Goal: Complete application form

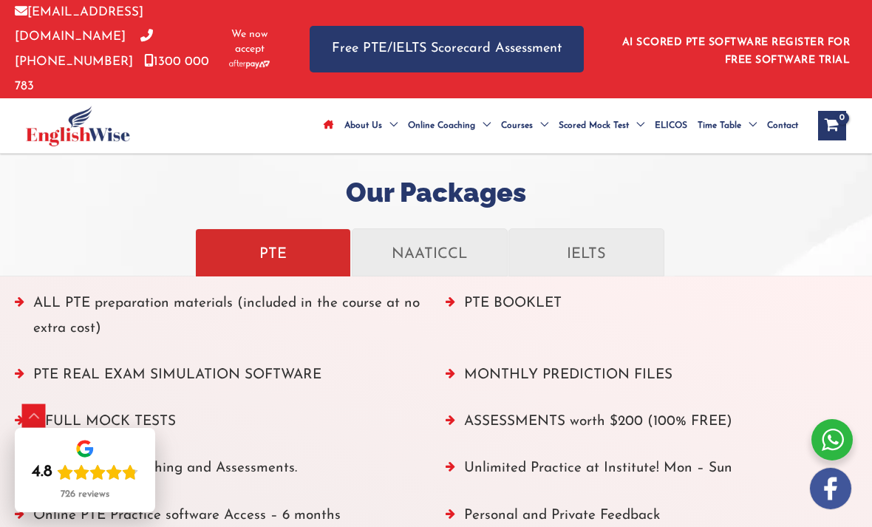
scroll to position [1649, 0]
click at [610, 239] on p "IELTS" at bounding box center [586, 252] width 132 height 26
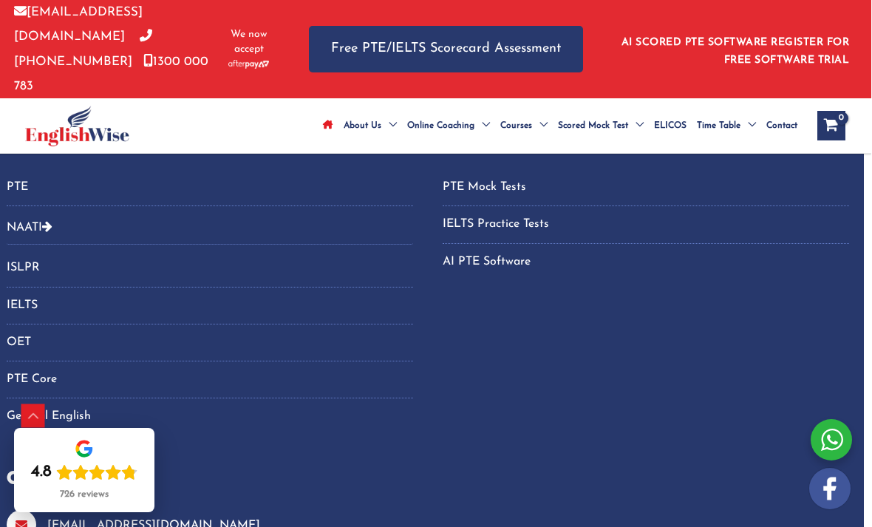
scroll to position [5589, 7]
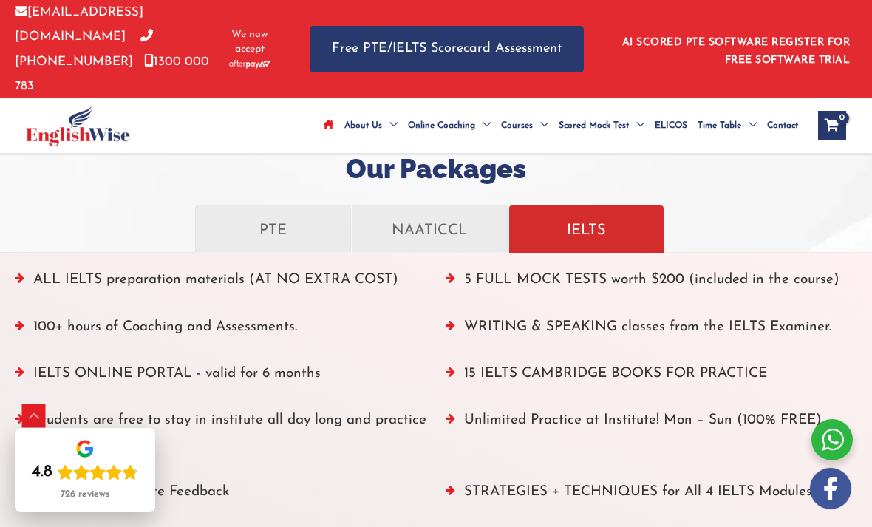
scroll to position [1670, 0]
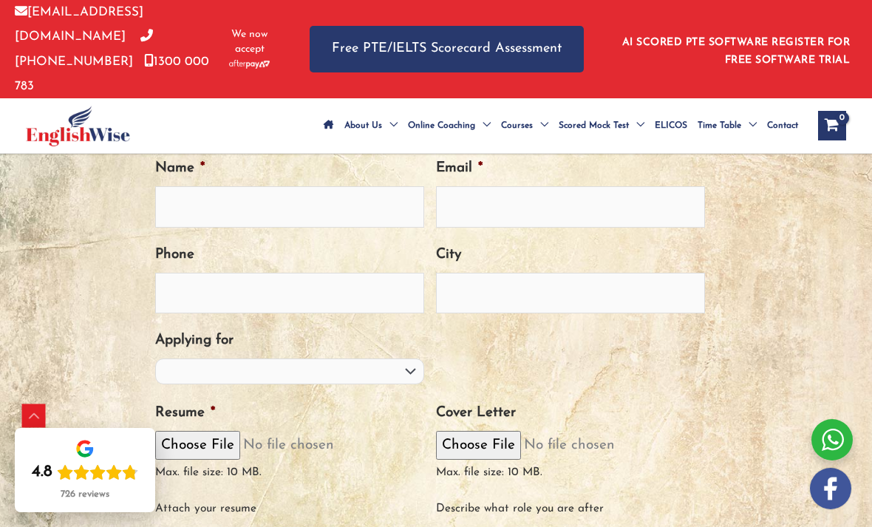
scroll to position [533, 0]
click at [390, 358] on select "PTE Trainer IELTS Trainer [PERSON_NAME] Trainer OET Trainer PTE/NAATI/IELTS Sal…" at bounding box center [289, 371] width 269 height 26
select select "IELTS Trainer"
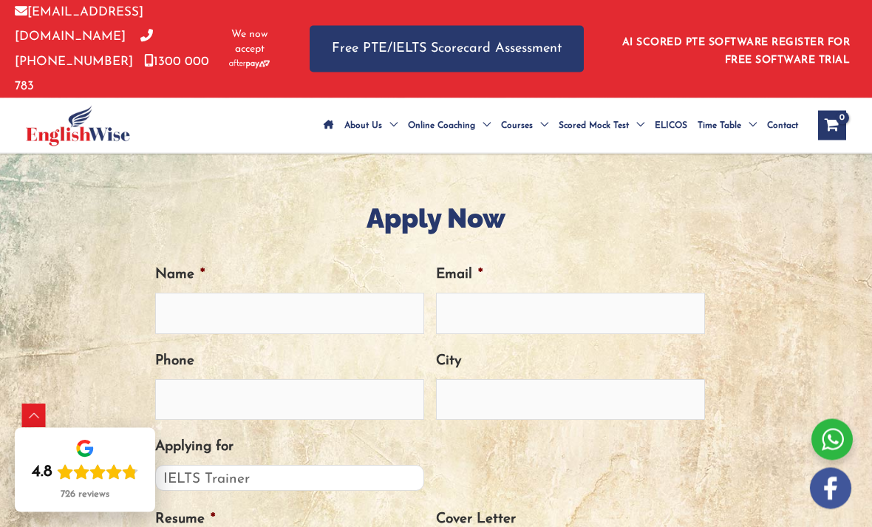
scroll to position [424, 0]
